Goal: Register for event/course

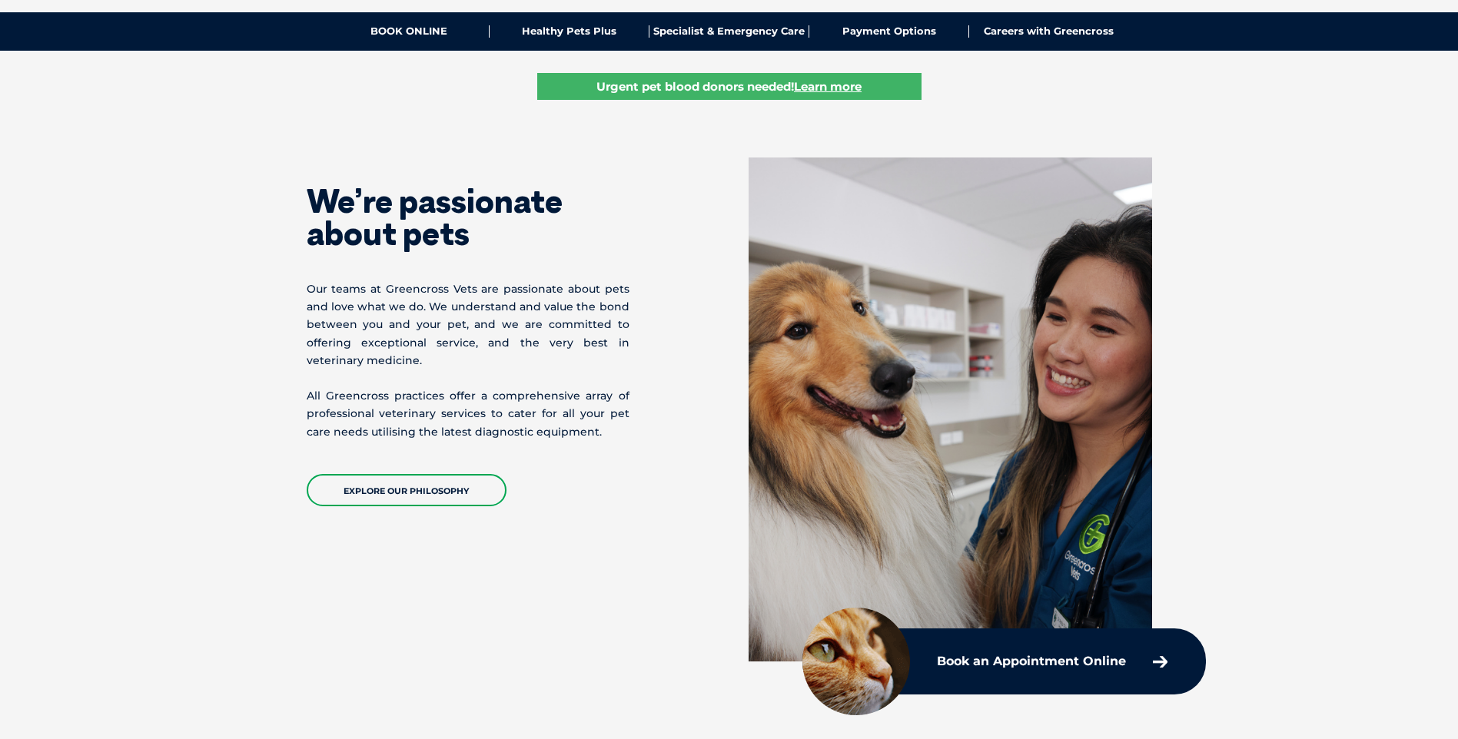
scroll to position [538, 0]
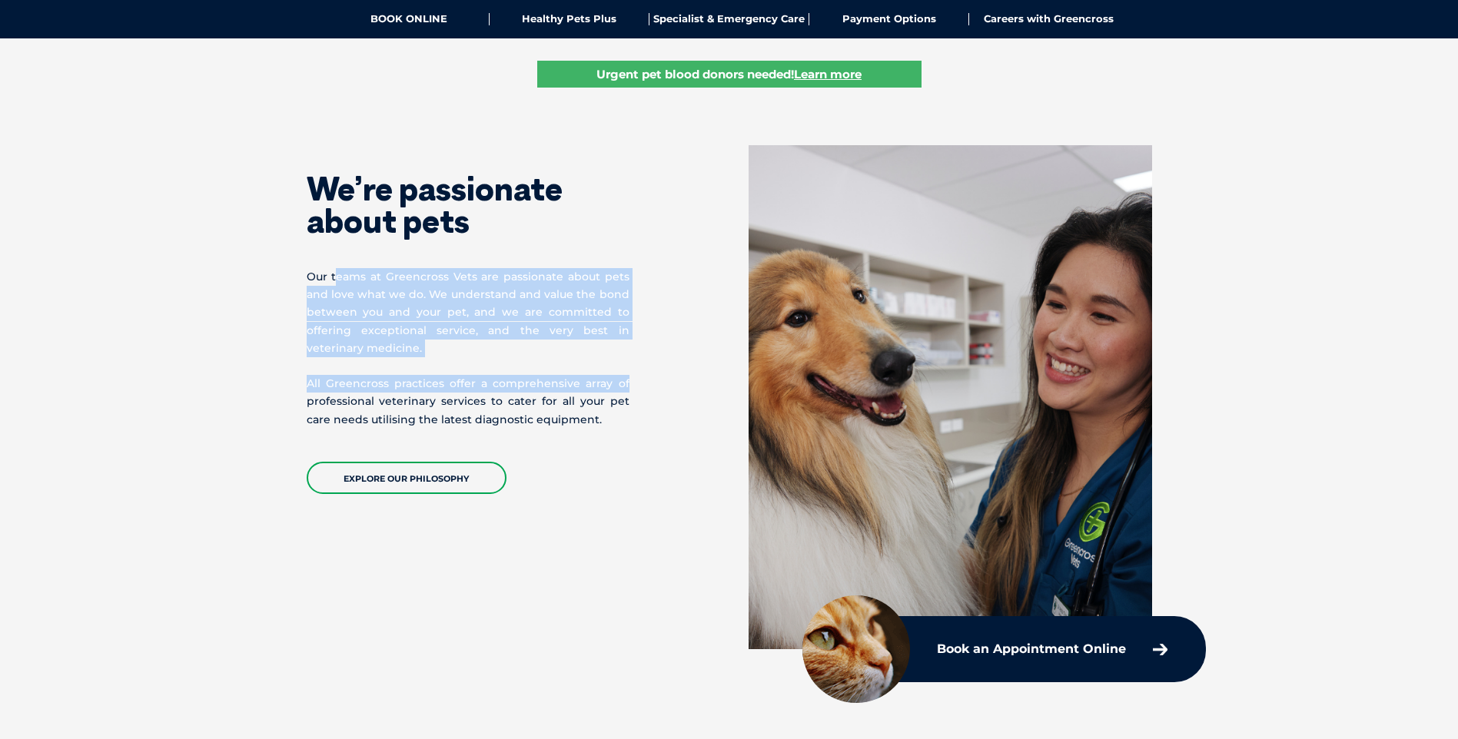
drag, startPoint x: 336, startPoint y: 274, endPoint x: 641, endPoint y: 383, distance: 323.7
click at [641, 383] on div "We’re passionate about pets Our teams at Greencross Vets are passionate about p…" at bounding box center [518, 319] width 423 height 349
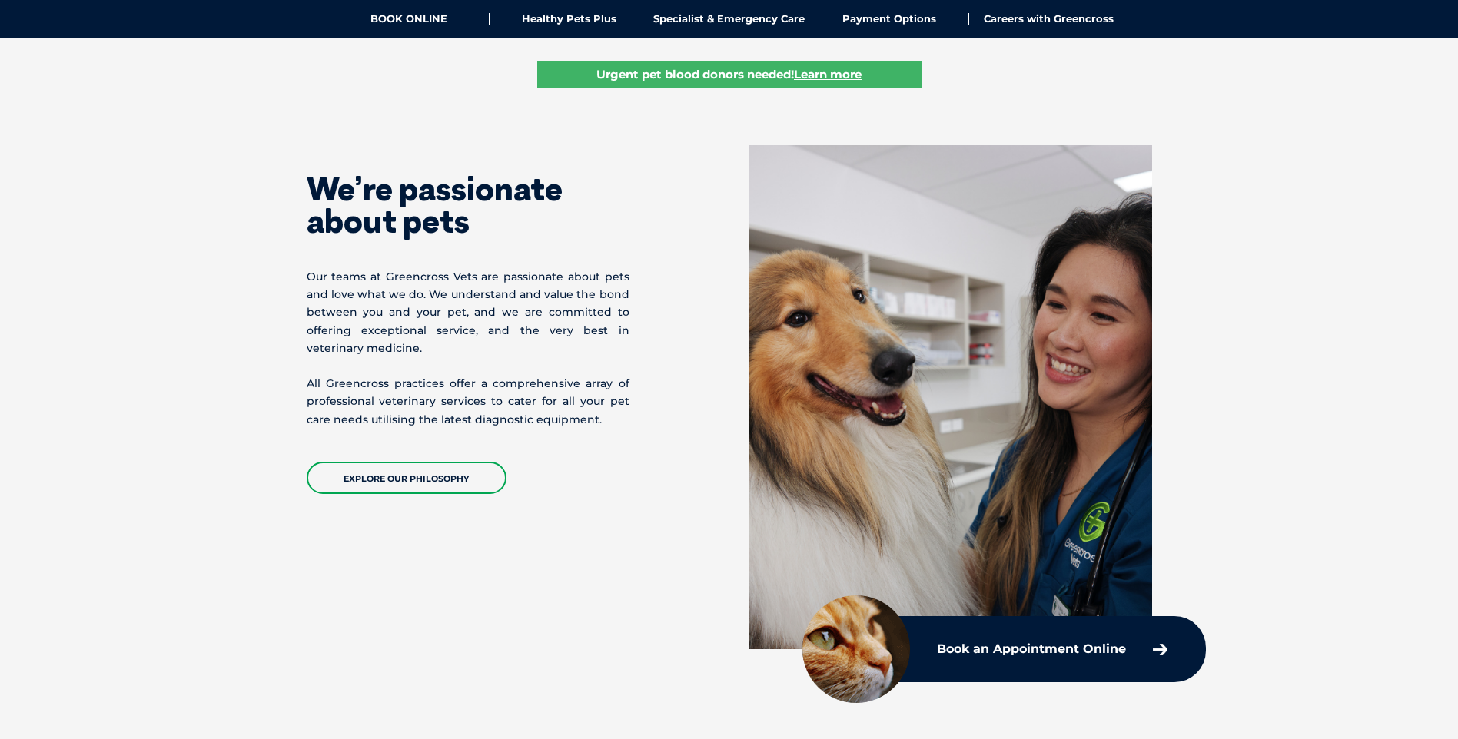
drag, startPoint x: 641, startPoint y: 383, endPoint x: 573, endPoint y: 446, distance: 93.0
click at [594, 427] on p "All Greencross practices offer a comprehensive array of professional veterinary…" at bounding box center [468, 402] width 323 height 54
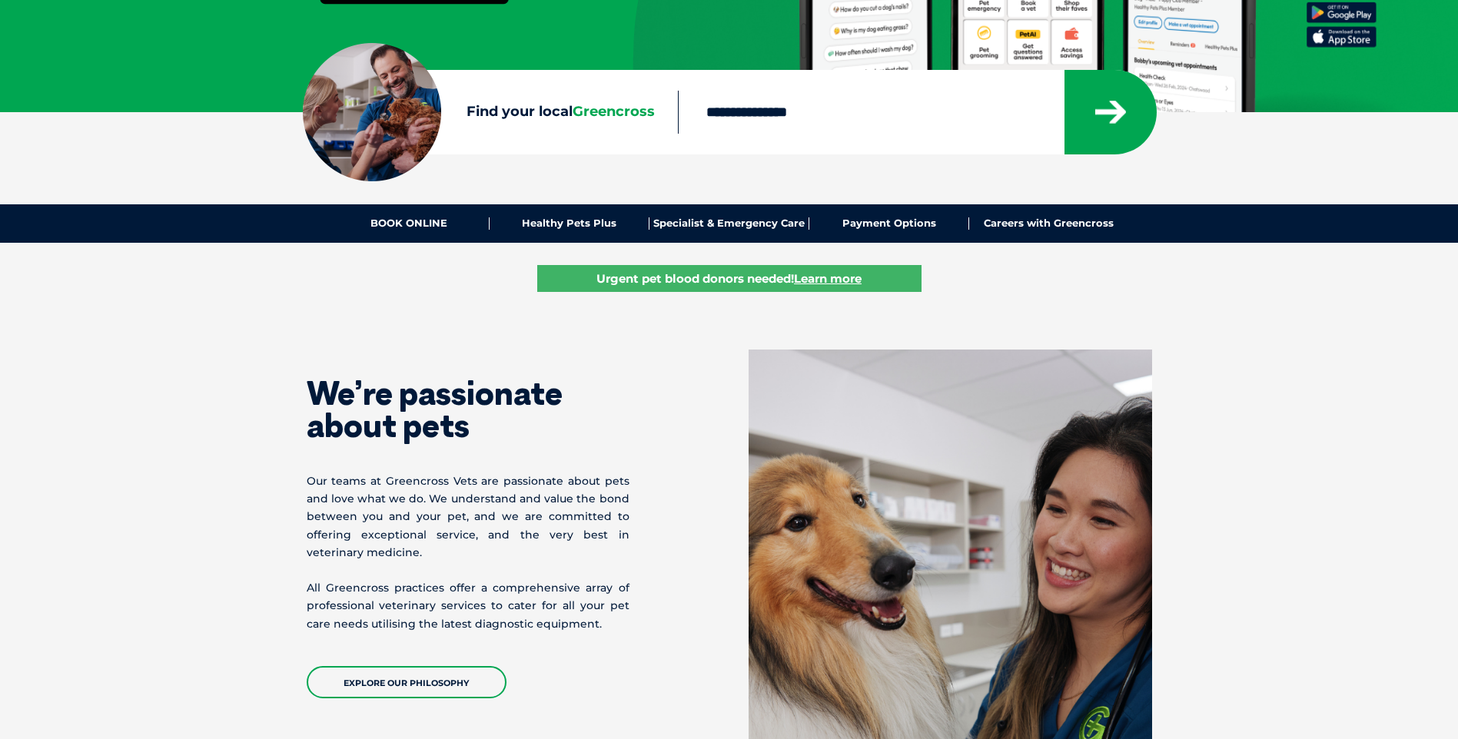
scroll to position [77, 0]
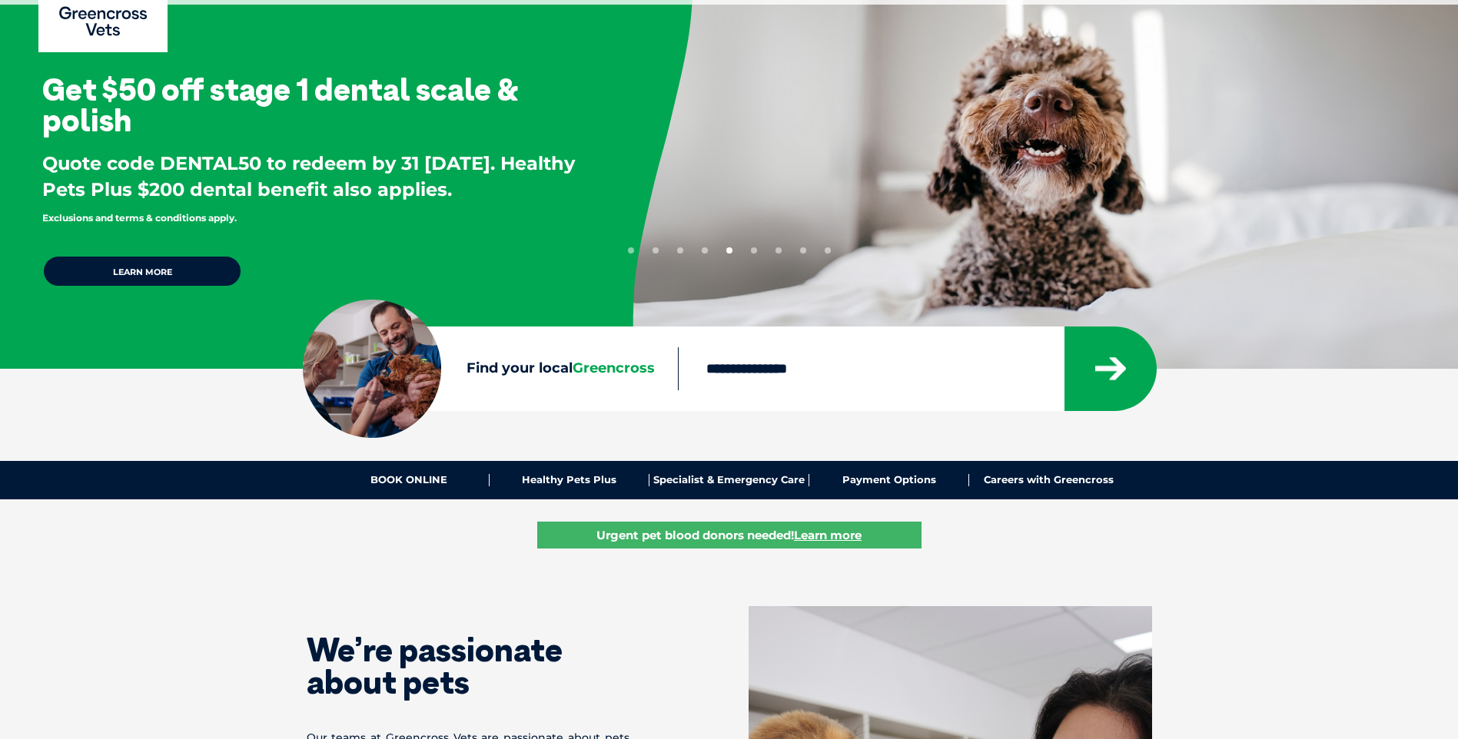
click at [773, 367] on input "Find your local Greencross" at bounding box center [871, 368] width 386 height 43
type input "****"
click at [1123, 360] on icon "submit" at bounding box center [1110, 368] width 31 height 23
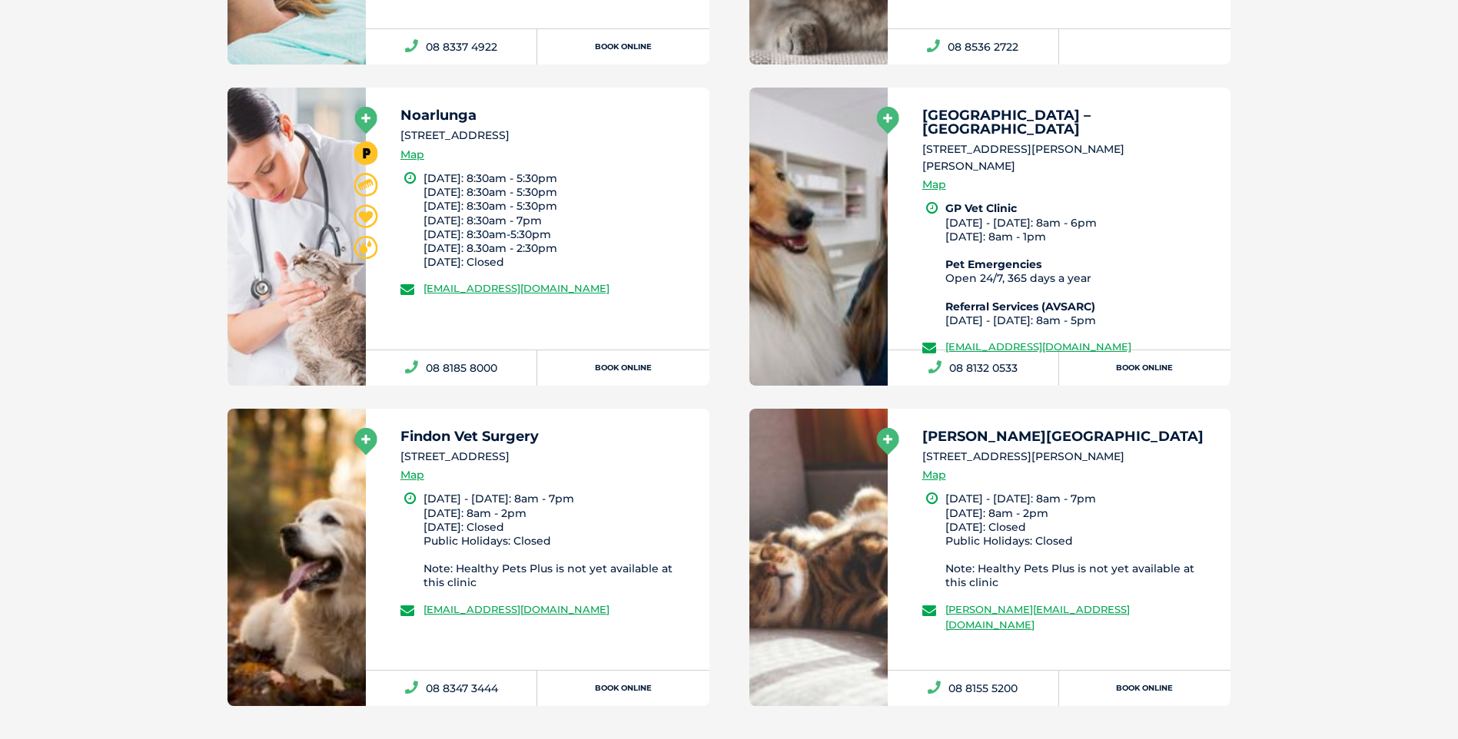
scroll to position [1121, 0]
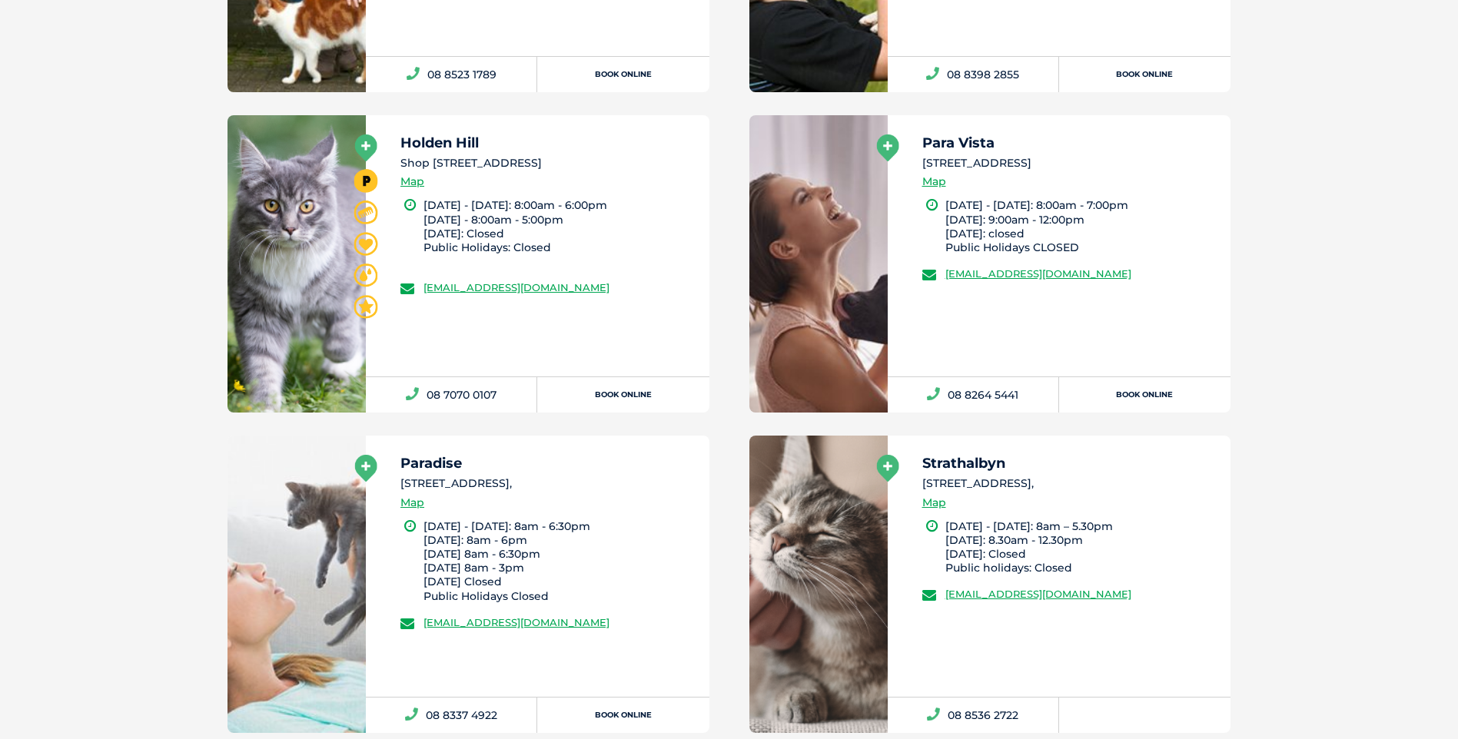
drag, startPoint x: 426, startPoint y: 205, endPoint x: 626, endPoint y: 228, distance: 201.1
click at [626, 228] on li "Monday - Friday: 8:00am - 6:00pm Saturday - 8:00am - 5:00pm Sunday: Closed Publ…" at bounding box center [559, 233] width 272 height 70
drag, startPoint x: 626, startPoint y: 228, endPoint x: 573, endPoint y: 244, distance: 55.4
click at [573, 244] on li "Monday - Friday: 8:00am - 6:00pm Saturday - 8:00am - 5:00pm Sunday: Closed Publ…" at bounding box center [559, 233] width 272 height 70
click at [319, 187] on link at bounding box center [296, 263] width 138 height 297
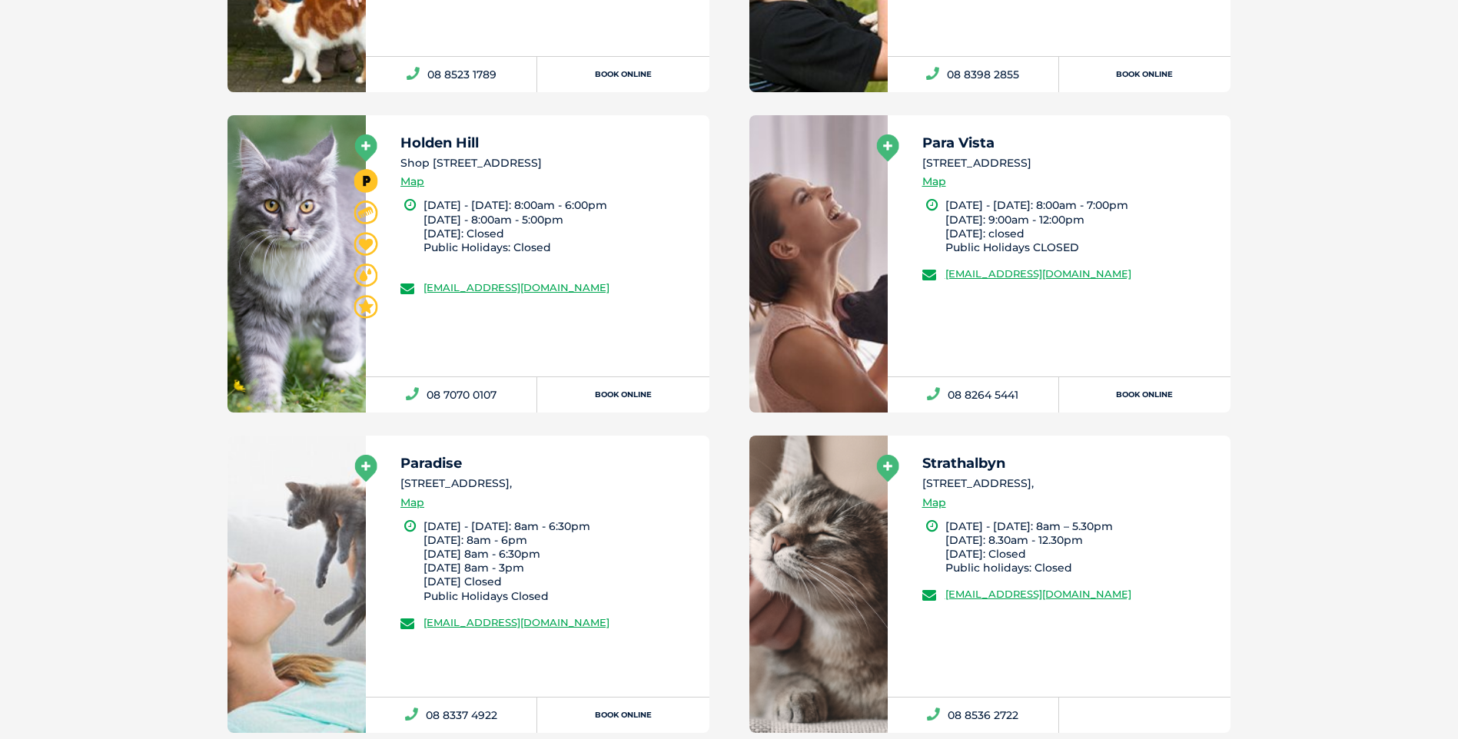
scroll to position [1113, 0]
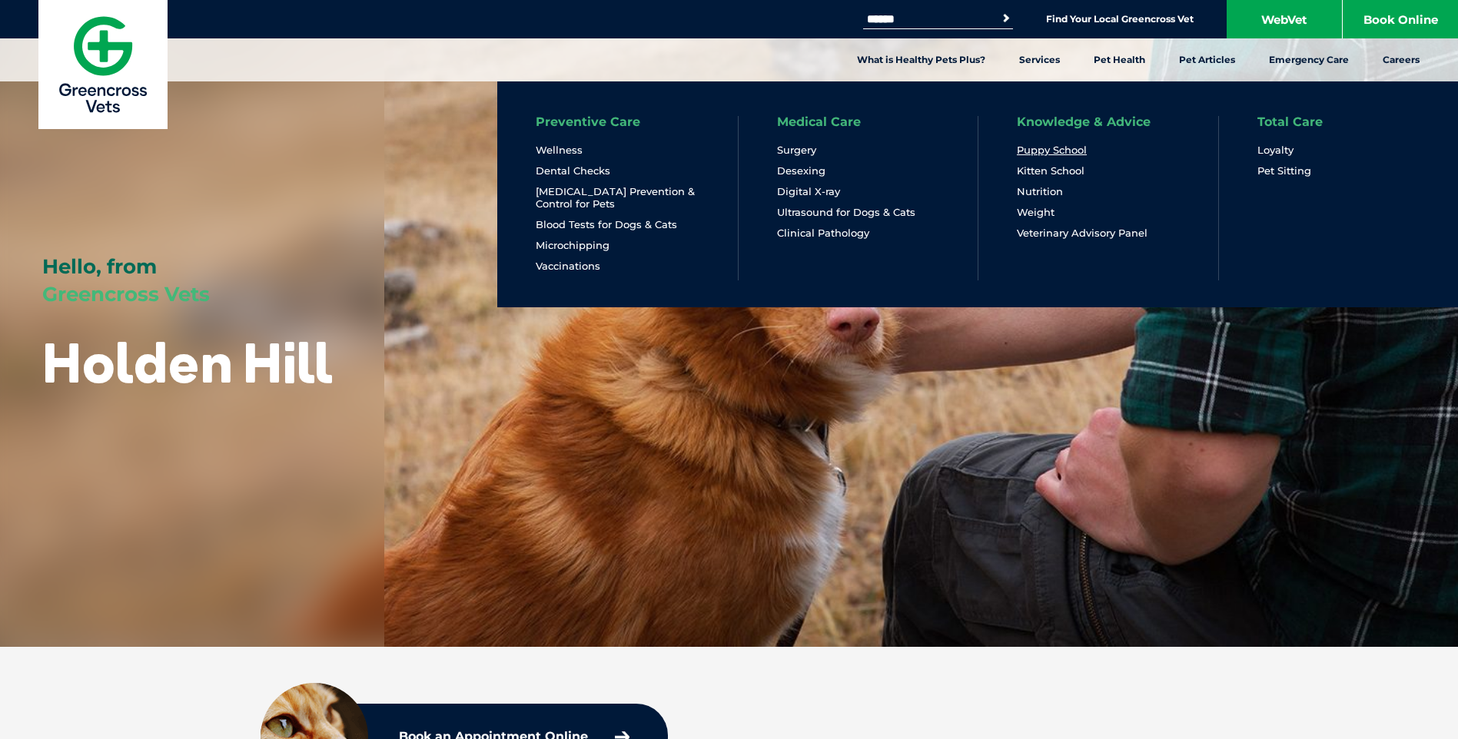
click at [1045, 148] on link "Puppy School" at bounding box center [1052, 150] width 70 height 13
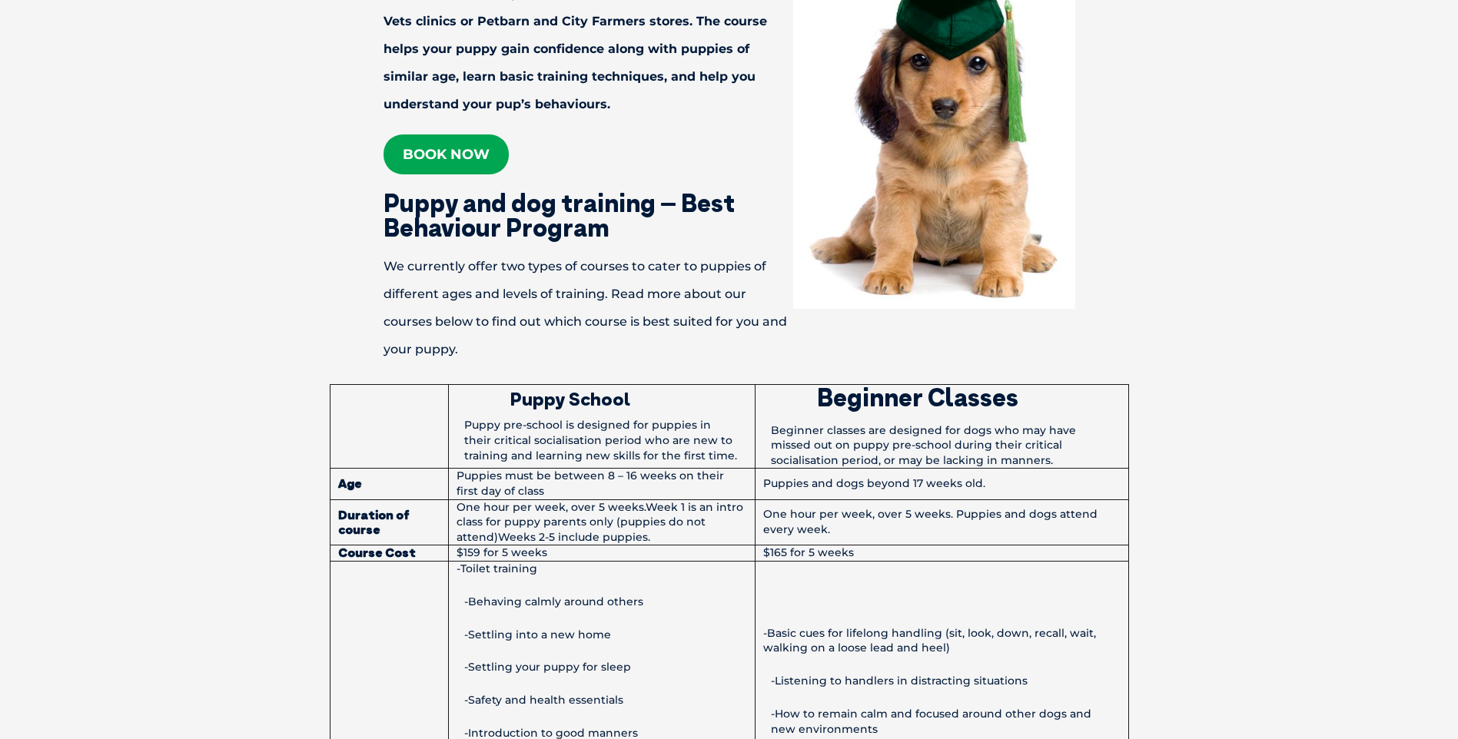
scroll to position [845, 0]
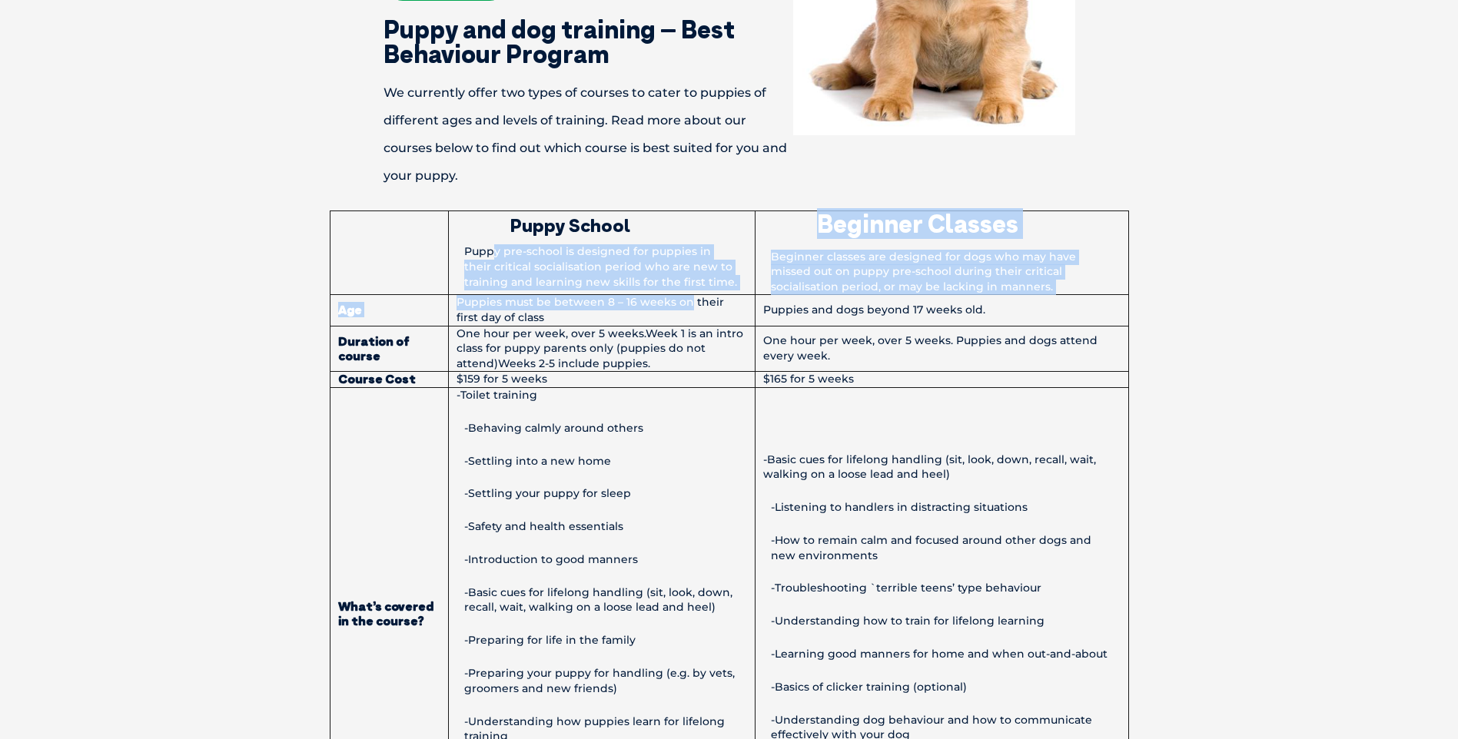
drag, startPoint x: 493, startPoint y: 255, endPoint x: 685, endPoint y: 294, distance: 196.1
click at [685, 294] on tbody "Puppy School Puppy pre-school is designed for puppies in their critical sociali…" at bounding box center [729, 526] width 798 height 630
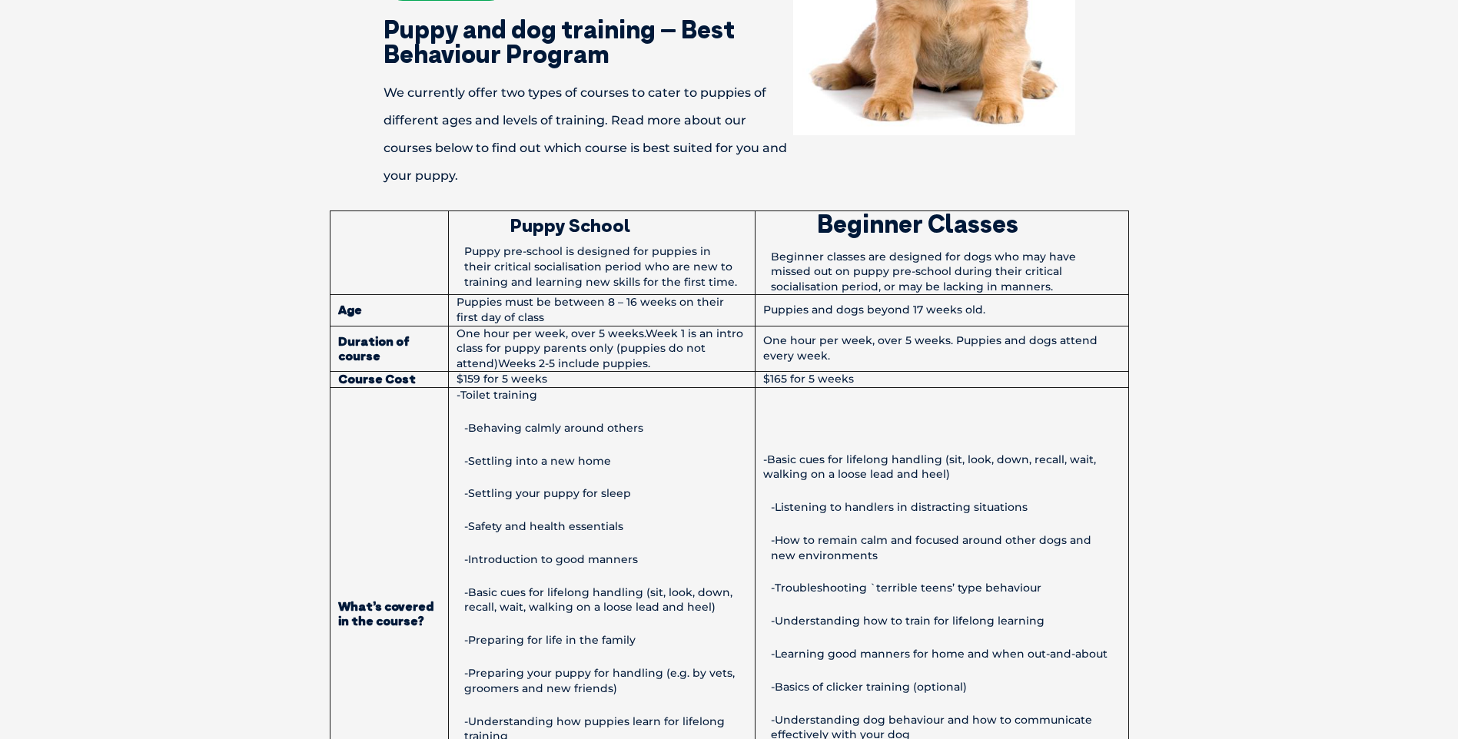
drag, startPoint x: 685, startPoint y: 294, endPoint x: 529, endPoint y: 315, distance: 158.1
click at [529, 315] on td "Puppies must be between 8 – 16 weeks on their first day of class" at bounding box center [601, 310] width 307 height 31
drag, startPoint x: 489, startPoint y: 352, endPoint x: 694, endPoint y: 351, distance: 204.4
click at [694, 351] on td "One hour per week, over 5 weeks.Week 1 is an intro class for puppy parents only…" at bounding box center [601, 349] width 307 height 46
drag, startPoint x: 694, startPoint y: 351, endPoint x: 666, endPoint y: 362, distance: 29.7
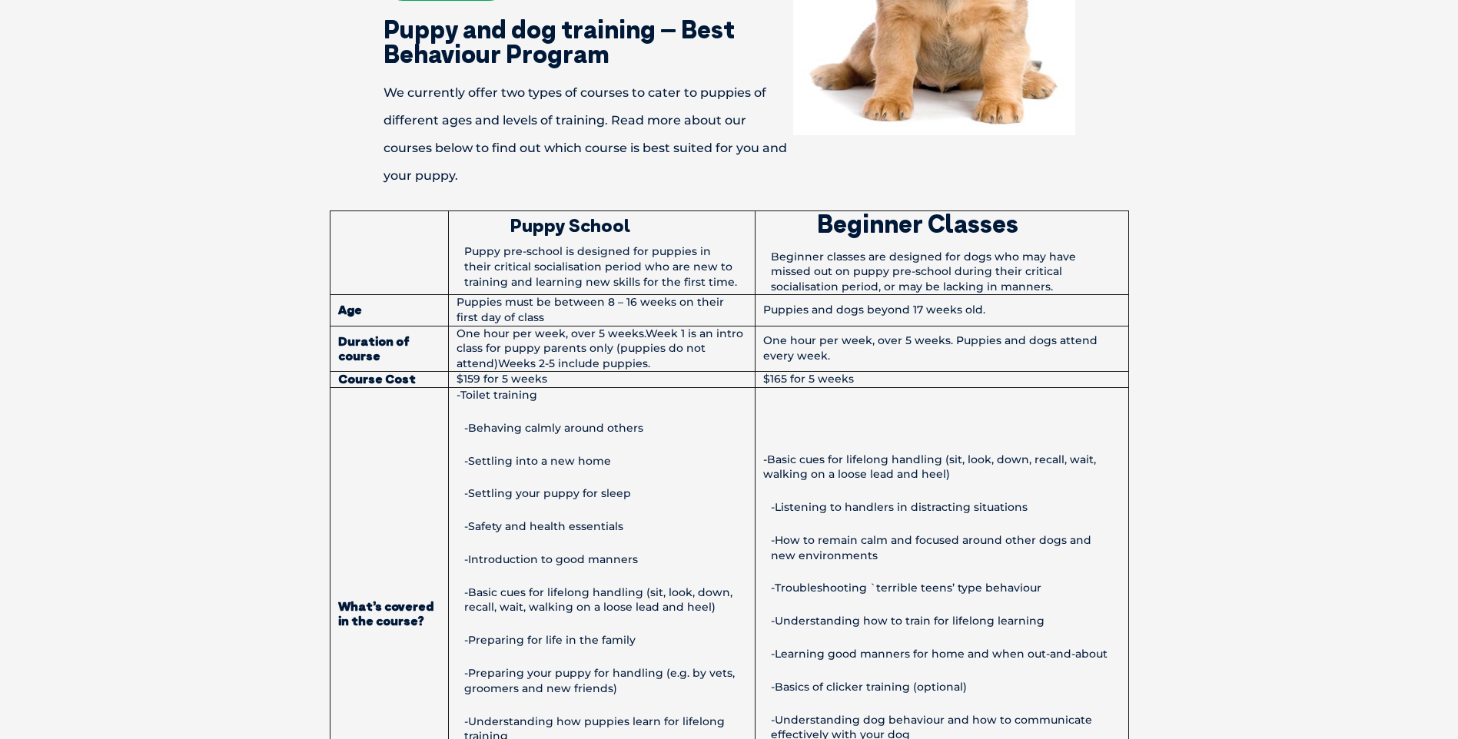
click at [666, 362] on td "One hour per week, over 5 weeks.Week 1 is an intro class for puppy parents only…" at bounding box center [601, 349] width 307 height 46
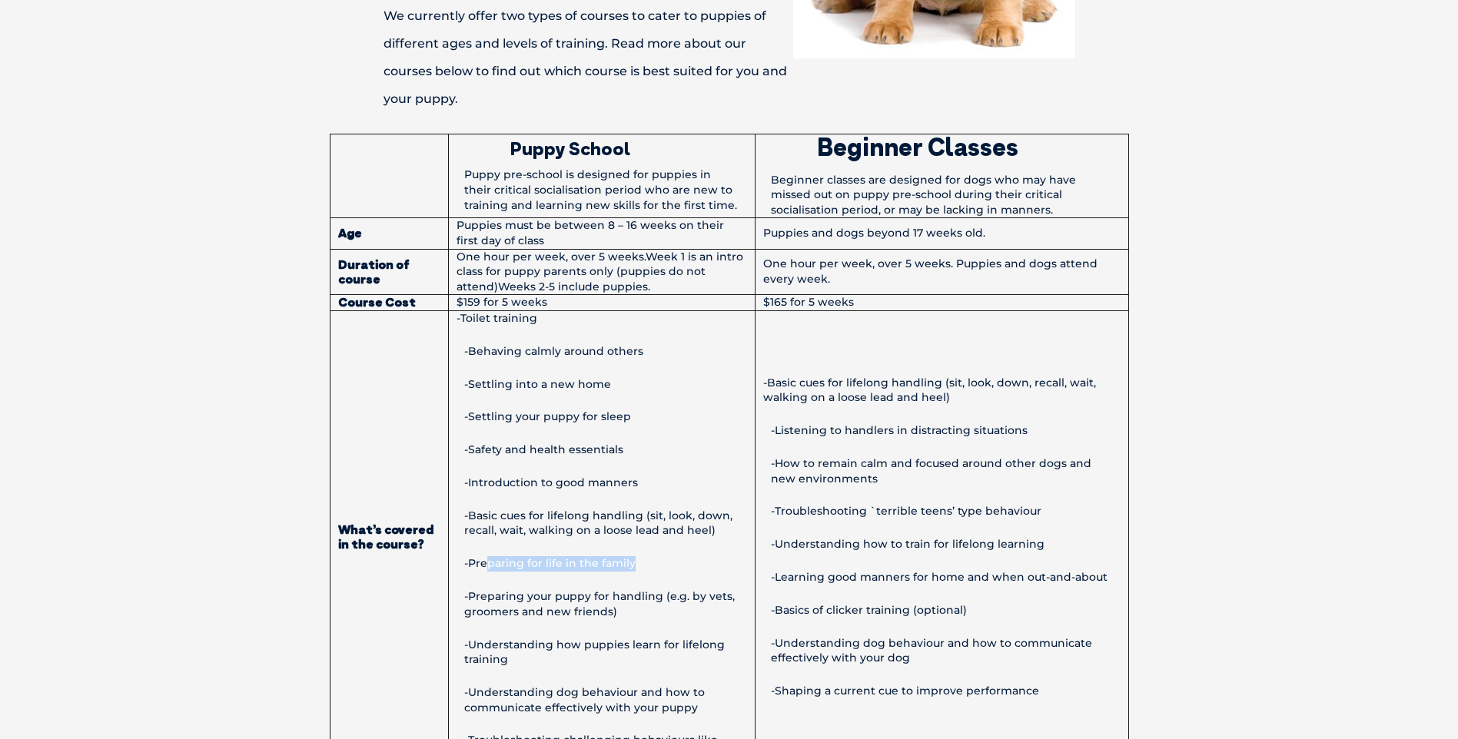
drag, startPoint x: 484, startPoint y: 558, endPoint x: 656, endPoint y: 553, distance: 172.2
click at [656, 553] on td "-Toilet training -Behaving calmly around others -Settling into a new home -Sett…" at bounding box center [601, 536] width 307 height 453
drag, startPoint x: 656, startPoint y: 553, endPoint x: 684, endPoint y: 559, distance: 28.2
click at [684, 559] on p "-Preparing for life in the family" at bounding box center [601, 563] width 290 height 15
drag, startPoint x: 519, startPoint y: 641, endPoint x: 664, endPoint y: 635, distance: 145.3
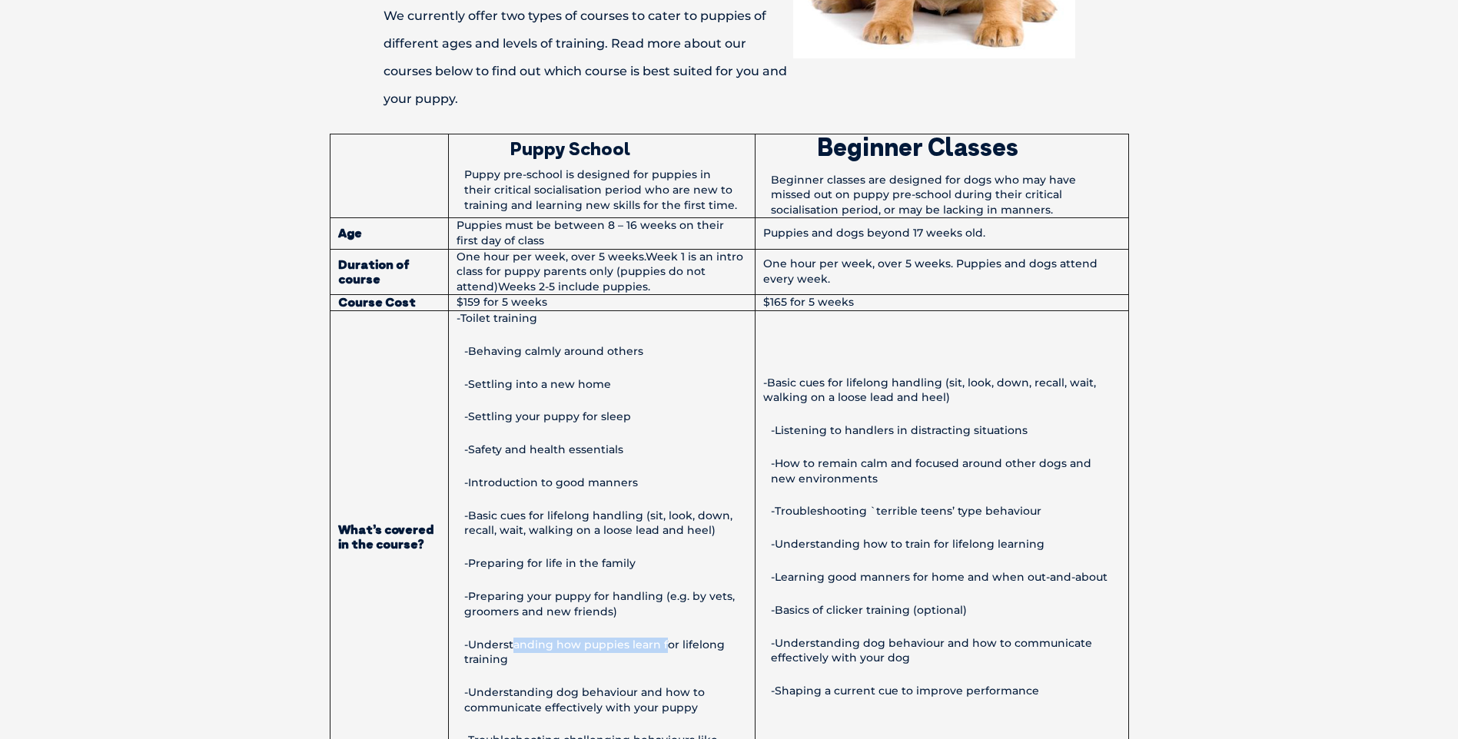
click at [664, 635] on td "-Toilet training -Behaving calmly around others -Settling into a new home -Sett…" at bounding box center [601, 536] width 307 height 453
drag, startPoint x: 664, startPoint y: 635, endPoint x: 592, endPoint y: 667, distance: 78.8
click at [592, 667] on p "-Understanding how puppies learn for lifelong training" at bounding box center [601, 653] width 290 height 30
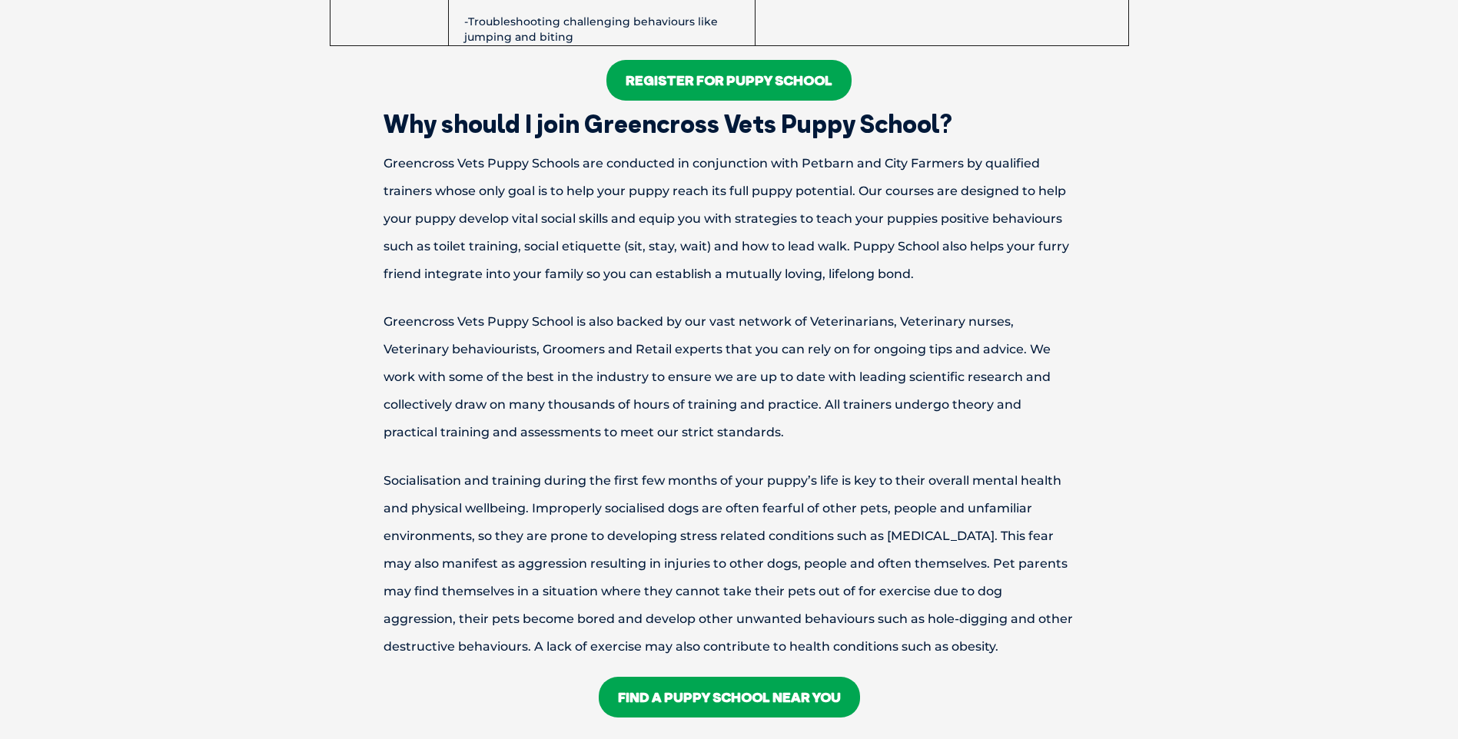
scroll to position [1614, 0]
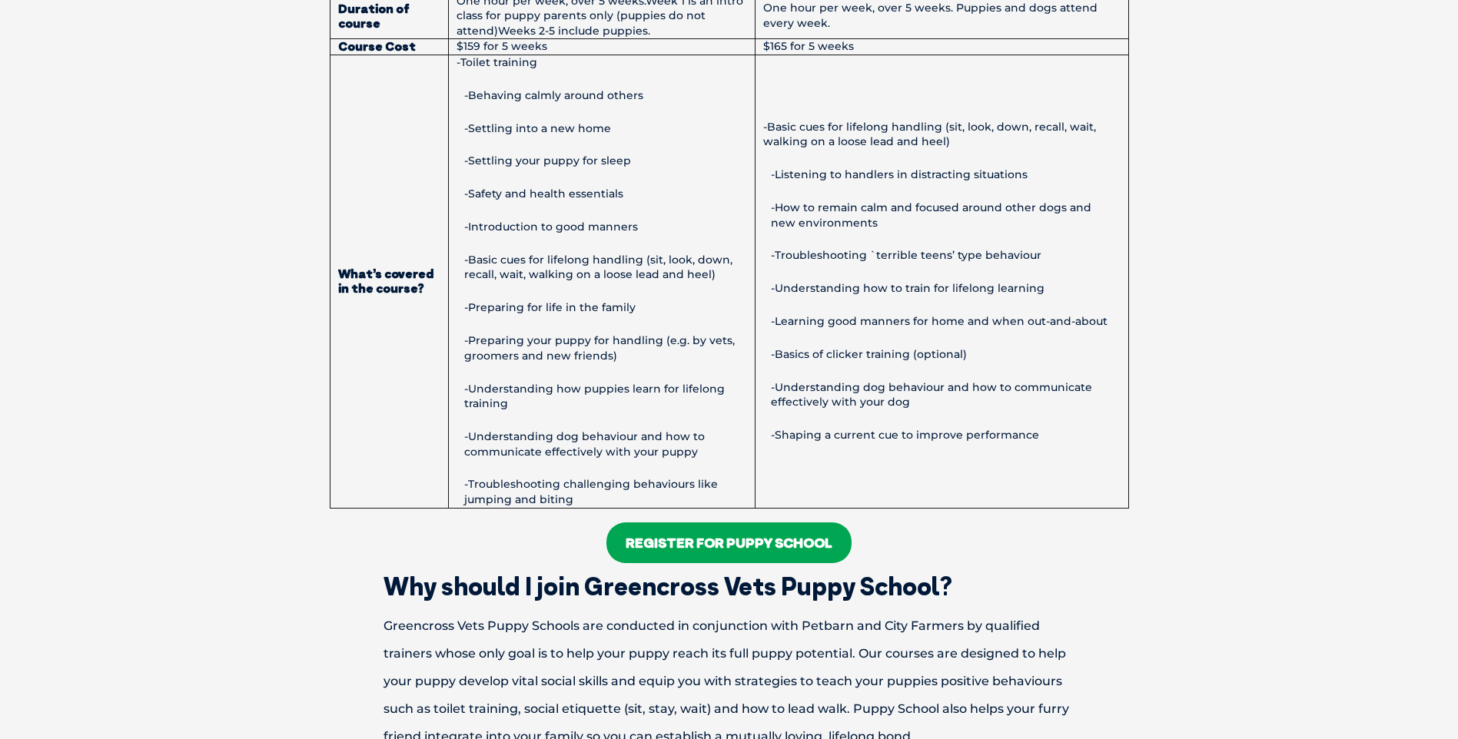
scroll to position [1076, 0]
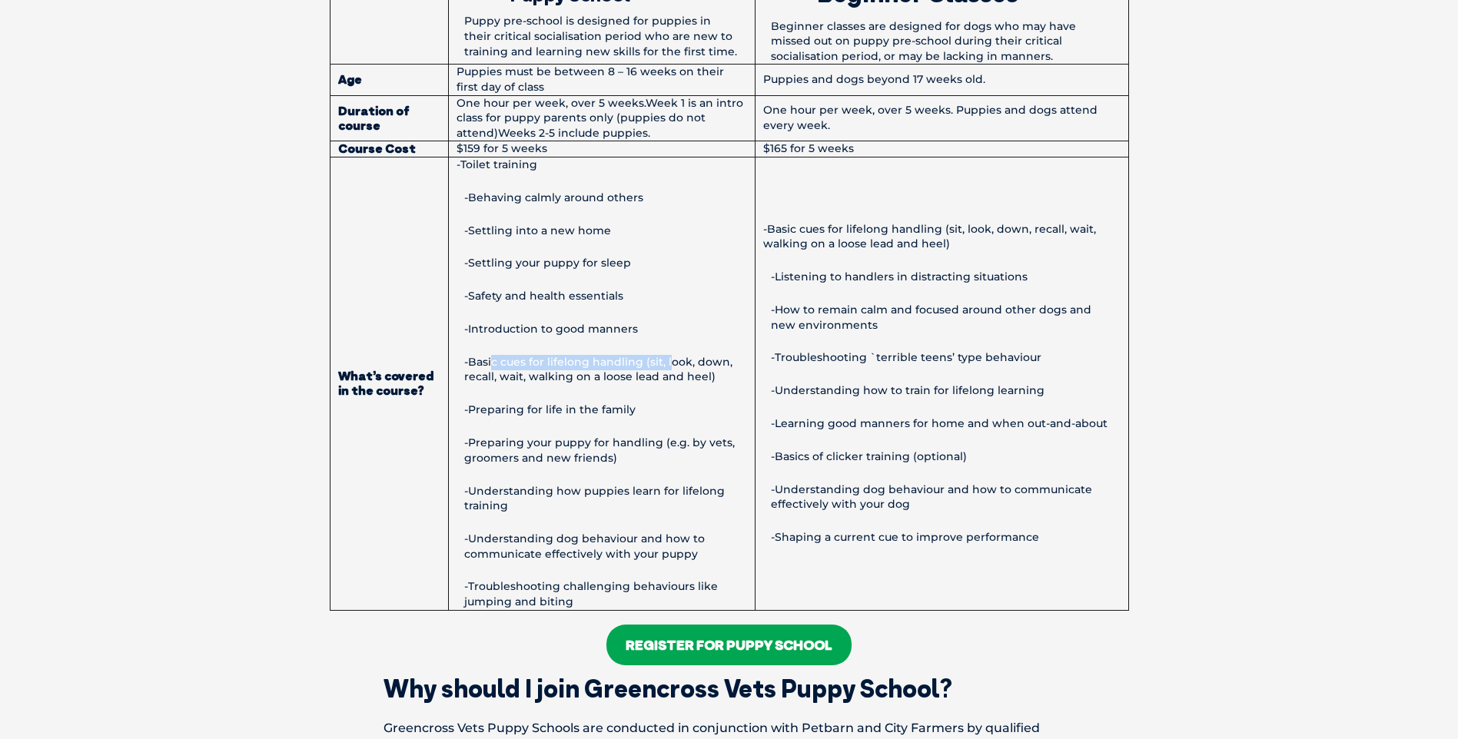
drag, startPoint x: 493, startPoint y: 361, endPoint x: 669, endPoint y: 354, distance: 176.1
click at [669, 355] on p "-Basic cues for lifelong handling (sit, look, down, recall, wait, walking on a …" at bounding box center [601, 370] width 290 height 30
drag, startPoint x: 669, startPoint y: 354, endPoint x: 572, endPoint y: 395, distance: 104.3
click at [572, 395] on td "-Toilet training -Behaving calmly around others -Settling into a new home -Sett…" at bounding box center [601, 383] width 307 height 453
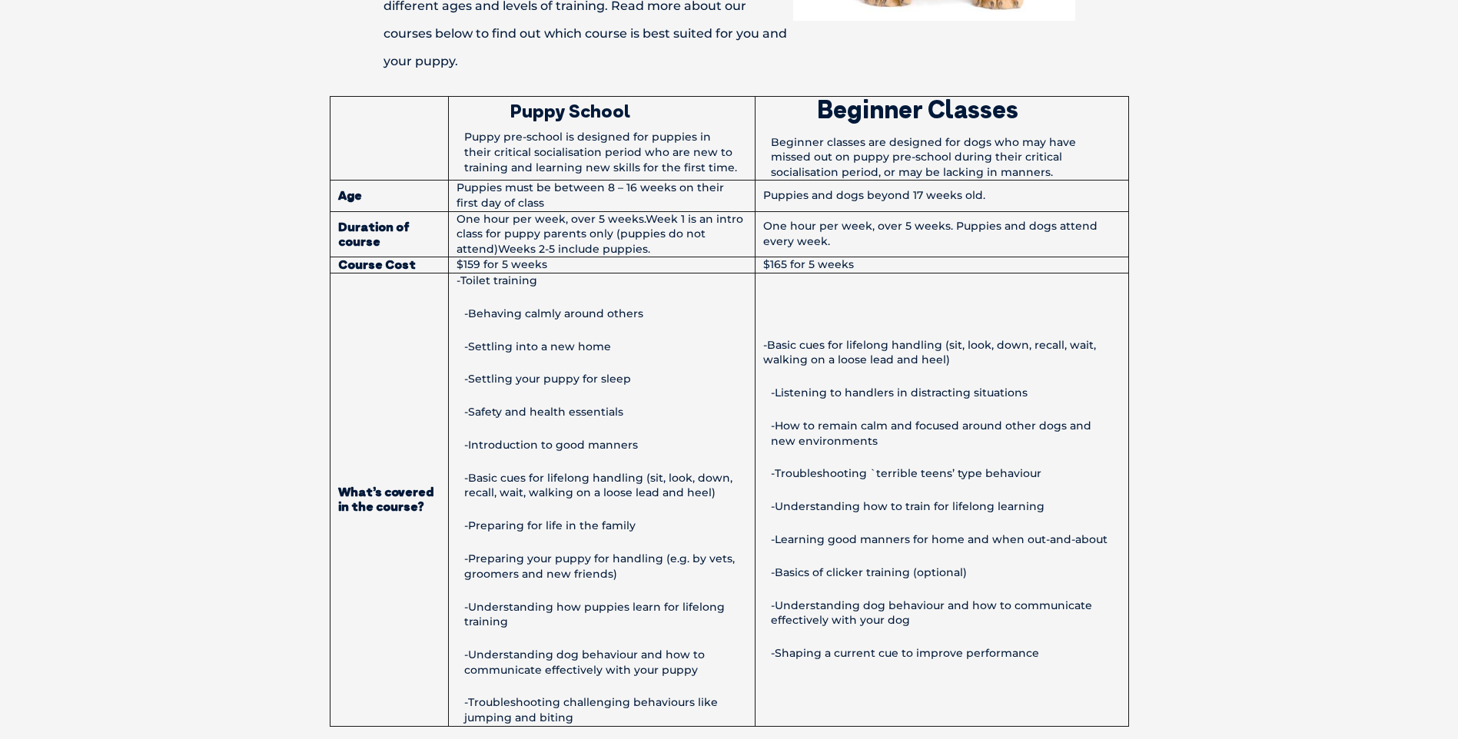
scroll to position [922, 0]
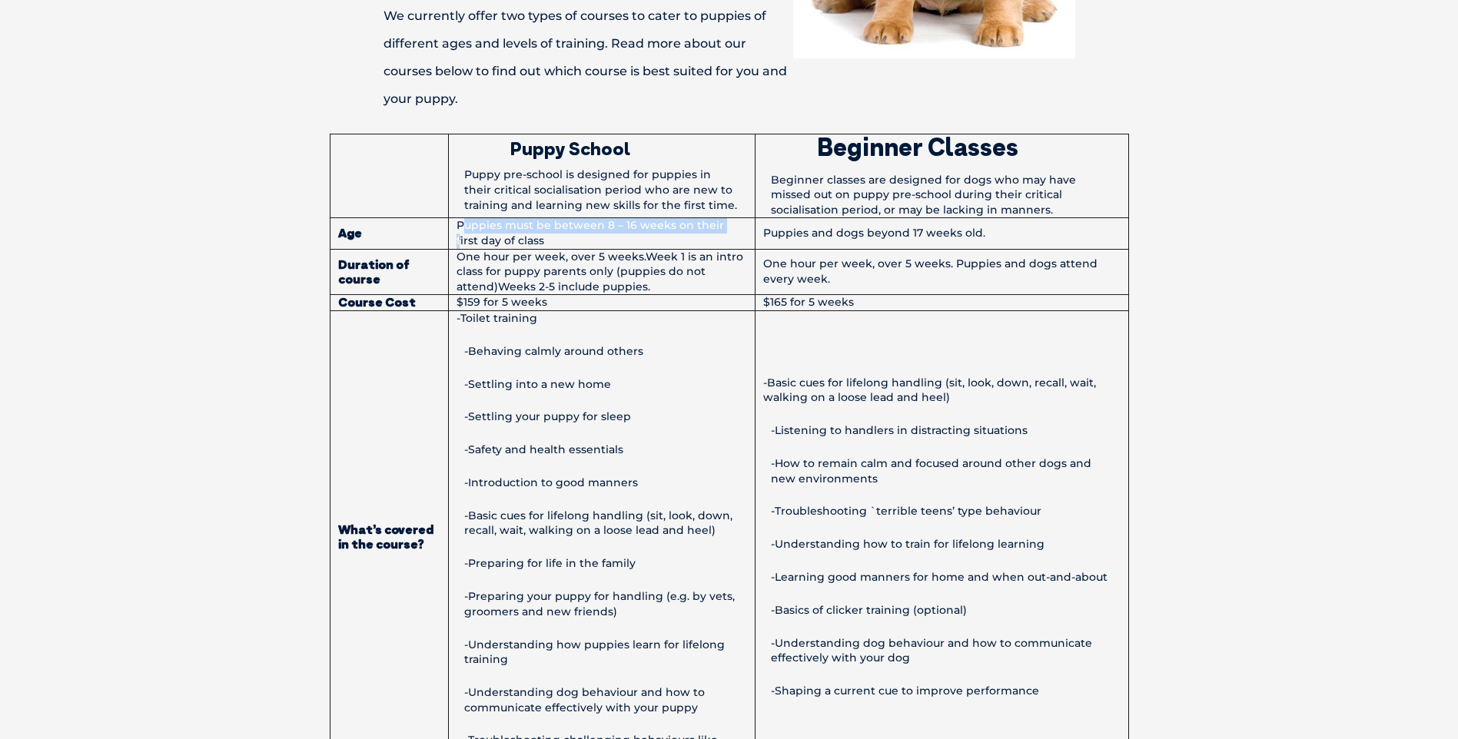
drag, startPoint x: 467, startPoint y: 221, endPoint x: 724, endPoint y: 223, distance: 256.7
click at [724, 223] on td "Puppies must be between 8 – 16 weeks on their first day of class" at bounding box center [601, 233] width 307 height 31
drag, startPoint x: 724, startPoint y: 223, endPoint x: 702, endPoint y: 234, distance: 24.1
click at [705, 233] on td "Puppies must be between 8 – 16 weeks on their first day of class" at bounding box center [601, 233] width 307 height 31
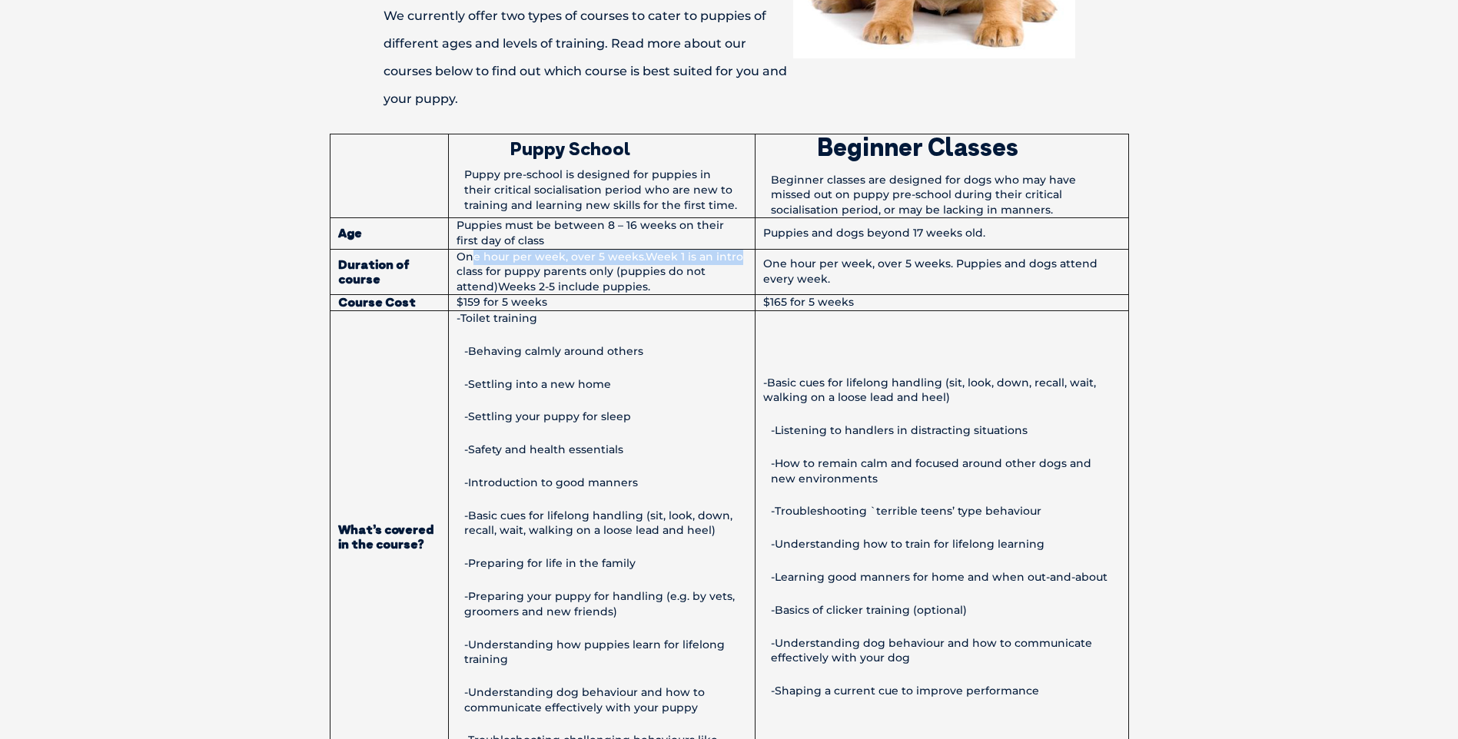
drag, startPoint x: 473, startPoint y: 259, endPoint x: 733, endPoint y: 254, distance: 259.8
click at [733, 254] on td "One hour per week, over 5 weeks.Week 1 is an intro class for puppy parents only…" at bounding box center [601, 272] width 307 height 46
drag, startPoint x: 733, startPoint y: 254, endPoint x: 642, endPoint y: 243, distance: 91.4
click at [713, 272] on td "One hour per week, over 5 weeks.Week 1 is an intro class for puppy parents only…" at bounding box center [601, 272] width 307 height 46
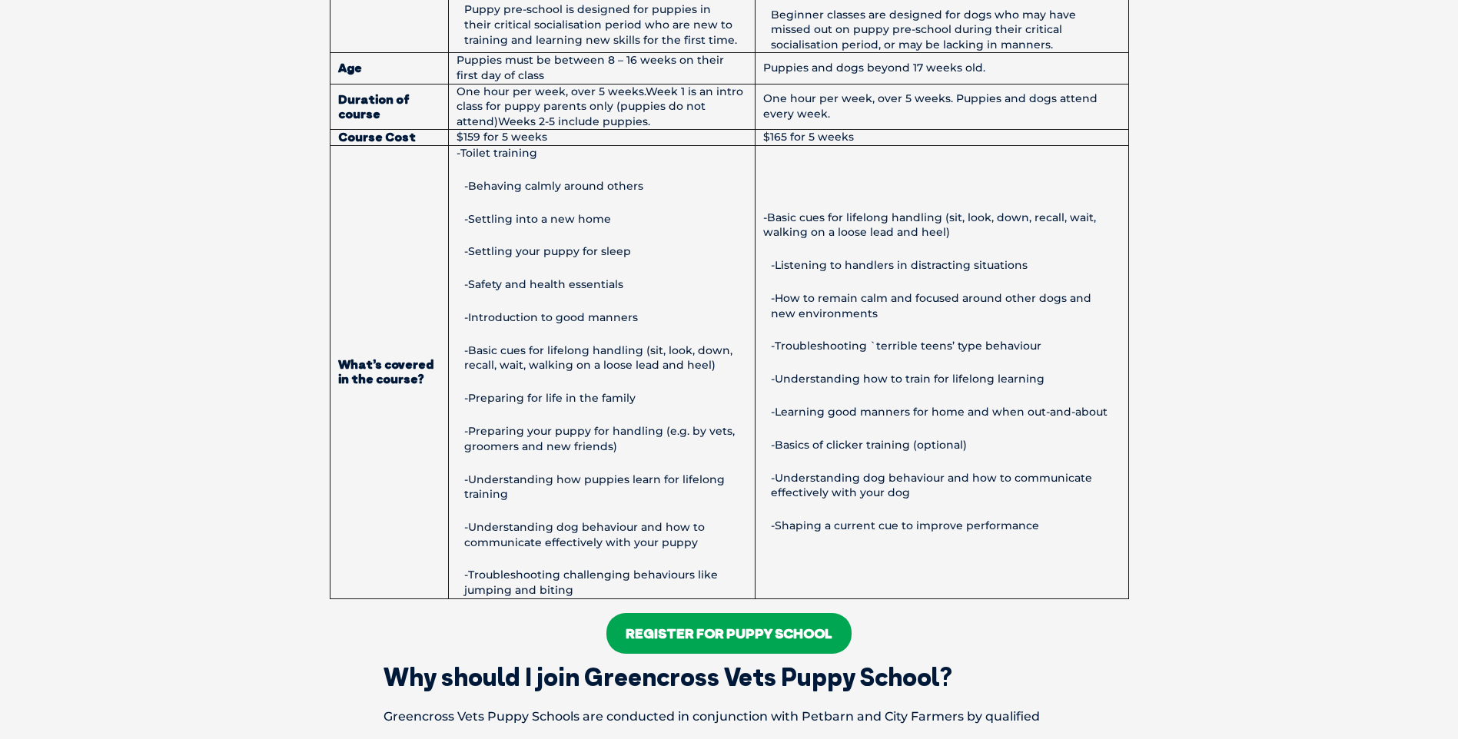
scroll to position [1383, 0]
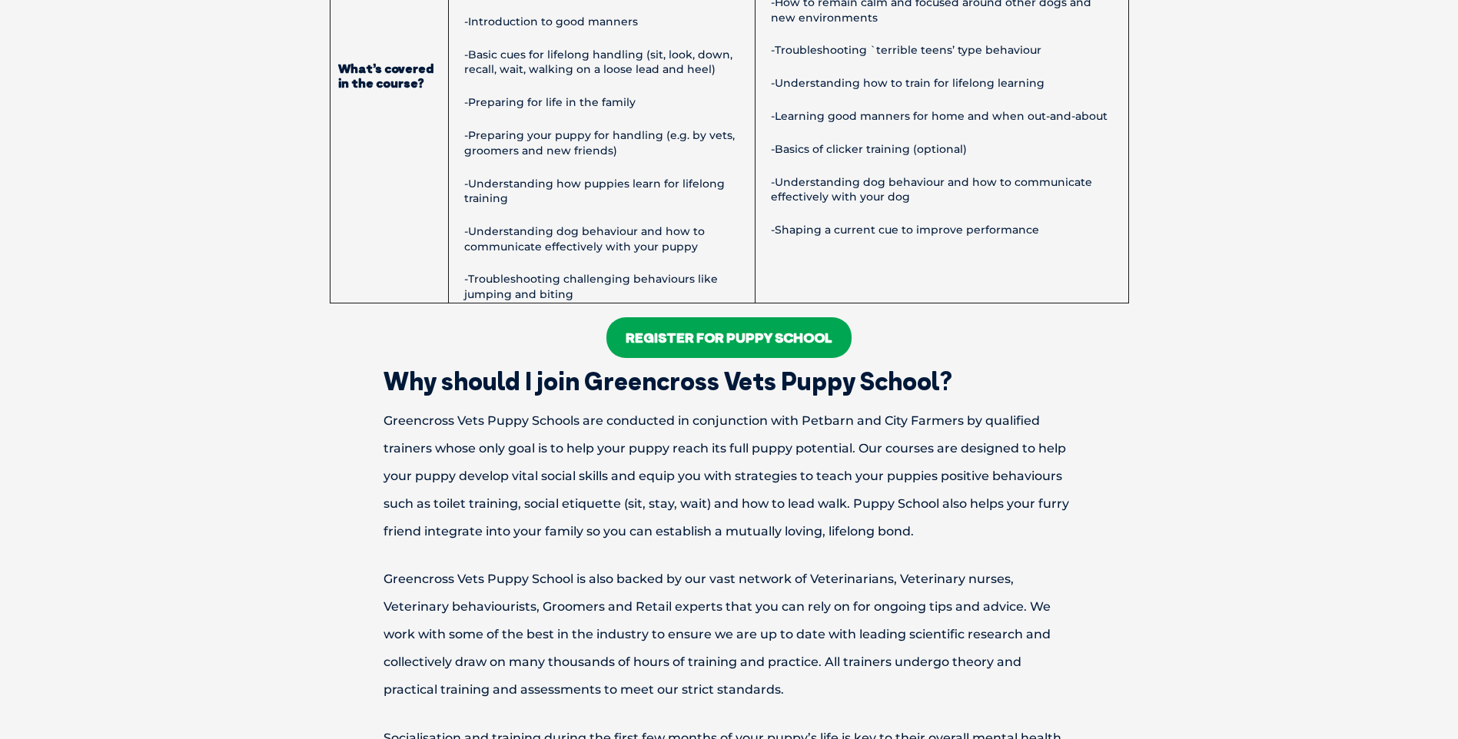
click at [692, 342] on link "Register For Puppy School" at bounding box center [728, 337] width 245 height 41
